Goal: Transaction & Acquisition: Purchase product/service

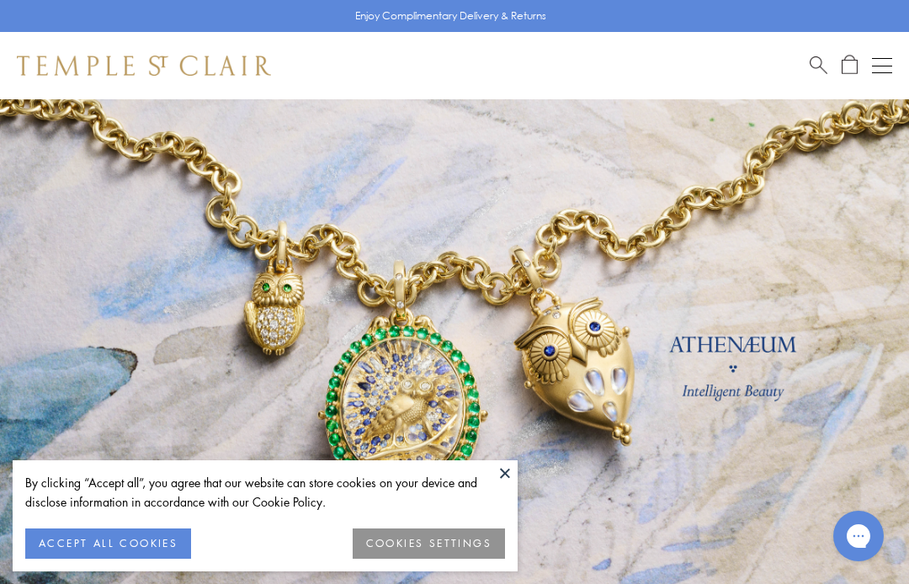
click at [156, 540] on button "ACCEPT ALL COOKIES" at bounding box center [108, 544] width 166 height 30
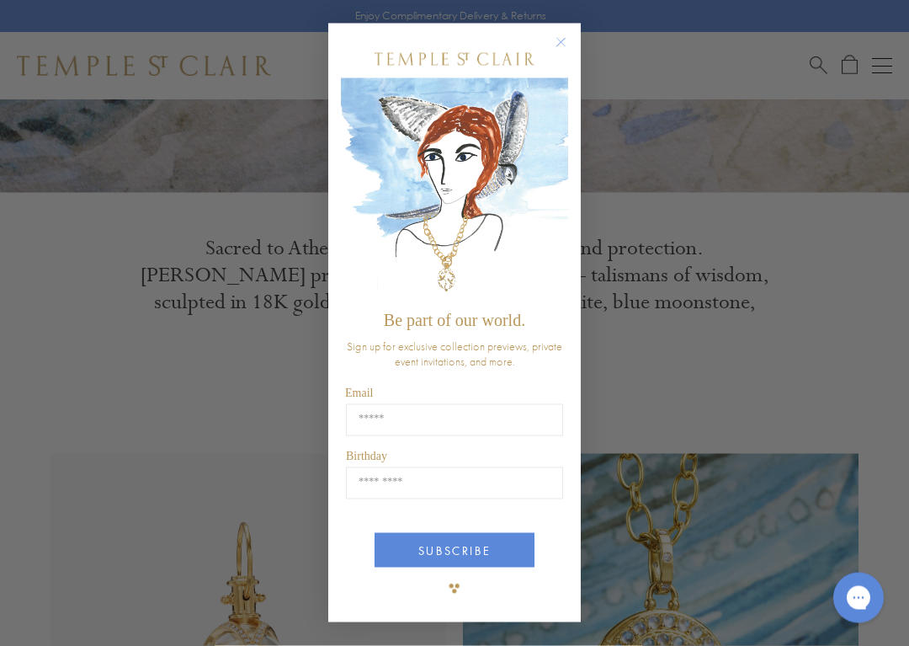
scroll to position [456, 0]
click at [566, 34] on circle "Close dialog" at bounding box center [561, 42] width 20 height 20
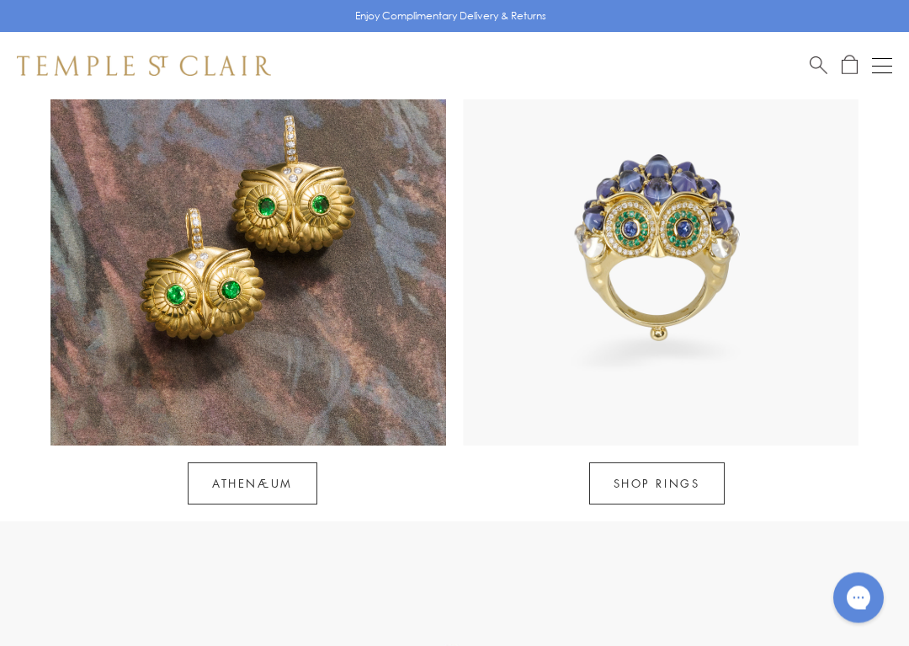
scroll to position [1337, 0]
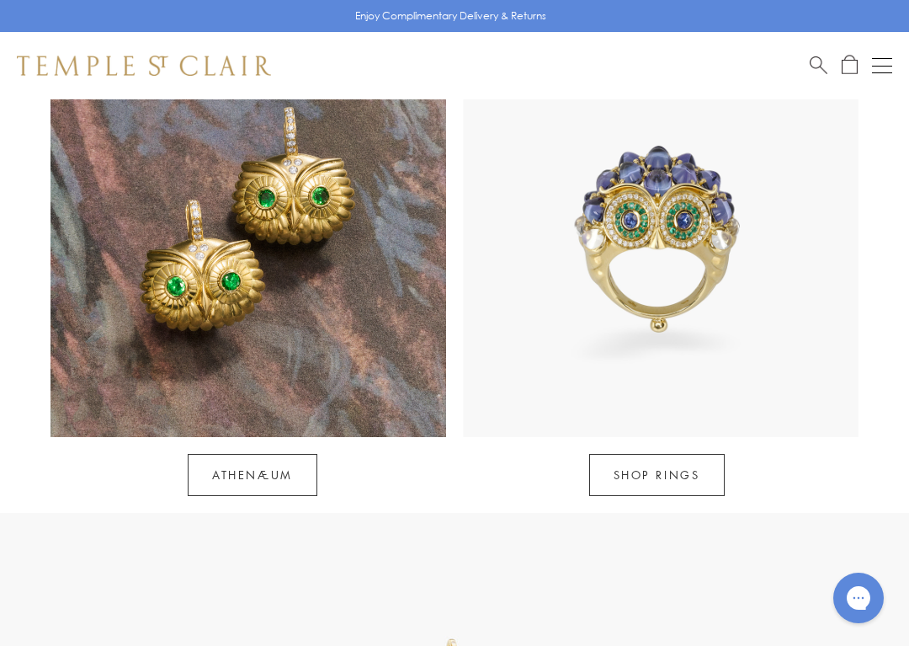
click at [260, 454] on link "Athenæum" at bounding box center [253, 475] width 130 height 42
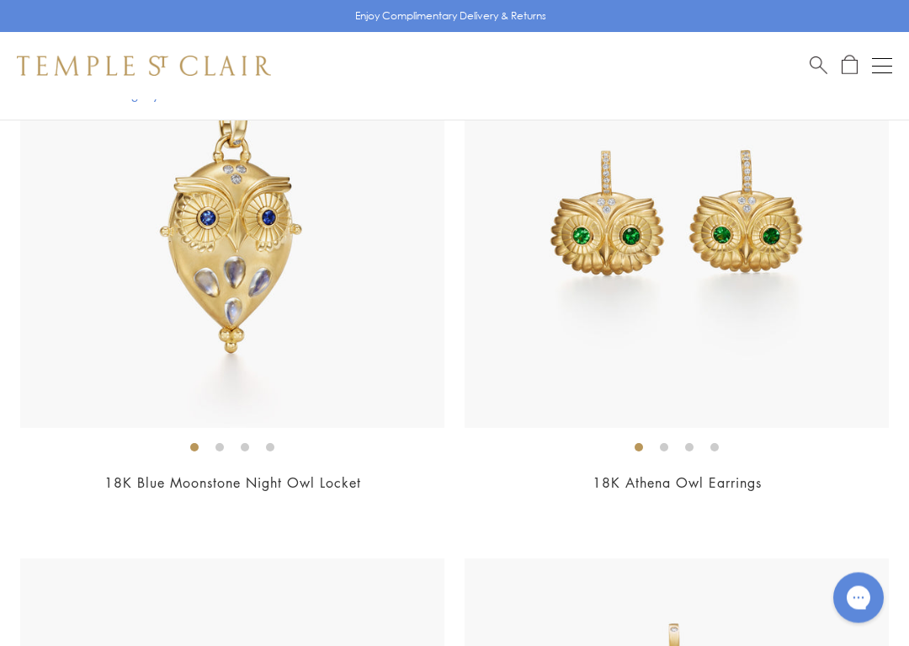
scroll to position [1040, 0]
click at [779, 188] on img at bounding box center [677, 215] width 424 height 424
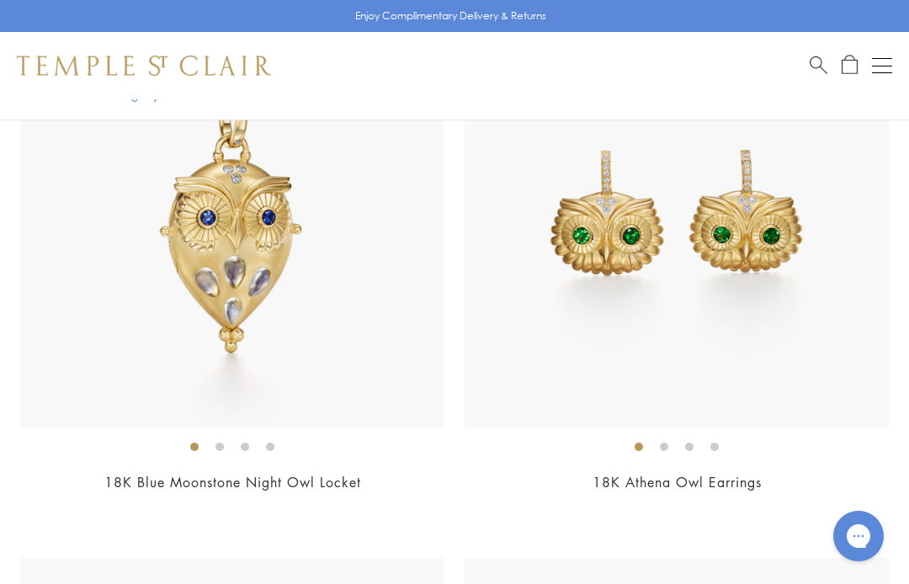
click at [764, 314] on img at bounding box center [677, 215] width 424 height 424
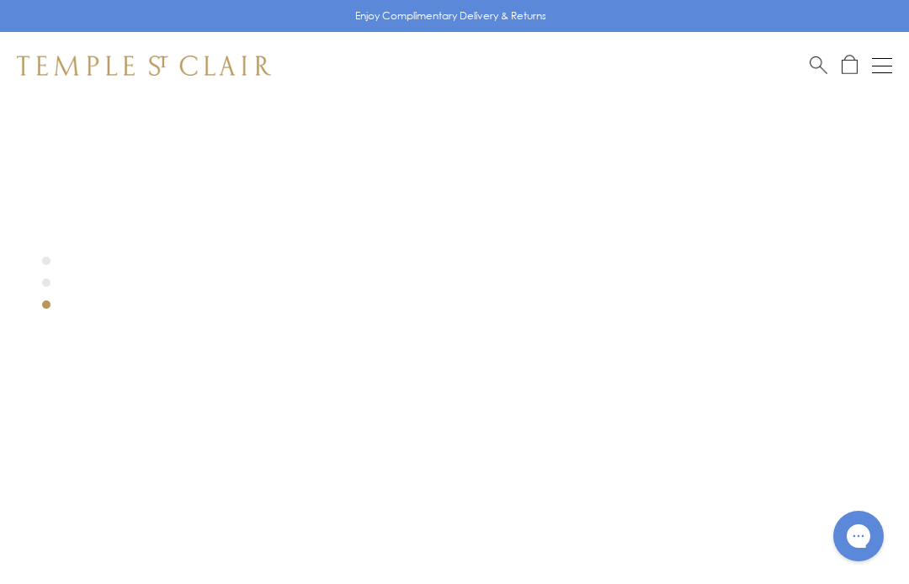
click at [525, 274] on div at bounding box center [429, 528] width 859 height 858
click at [542, 322] on div at bounding box center [429, 528] width 859 height 858
